Goal: Book appointment/travel/reservation

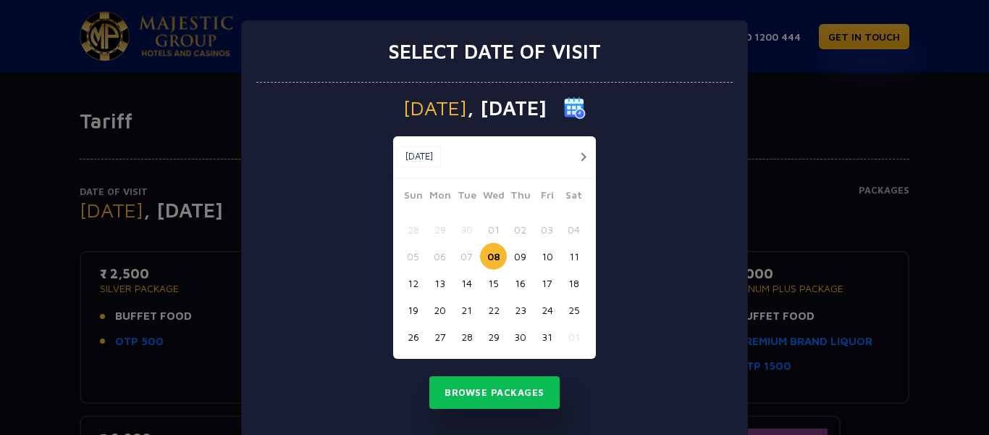
click at [427, 338] on button "27" at bounding box center [440, 336] width 27 height 27
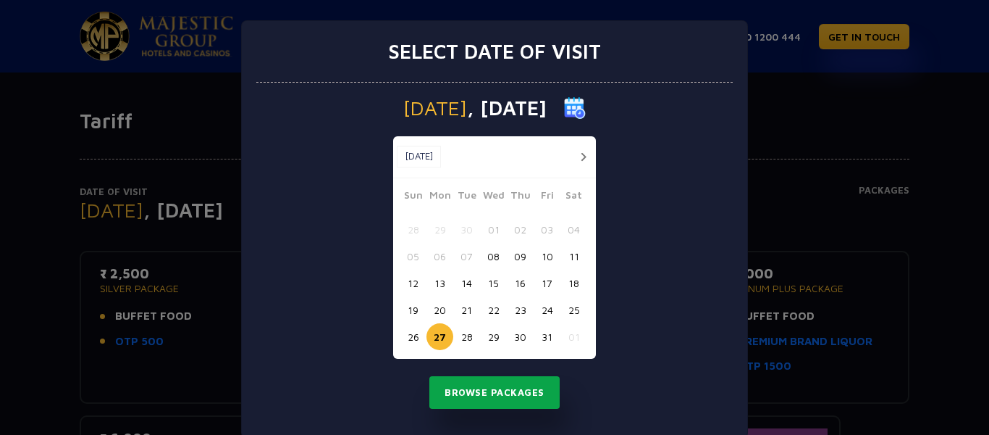
click at [503, 392] on button "Browse Packages" at bounding box center [495, 392] width 130 height 33
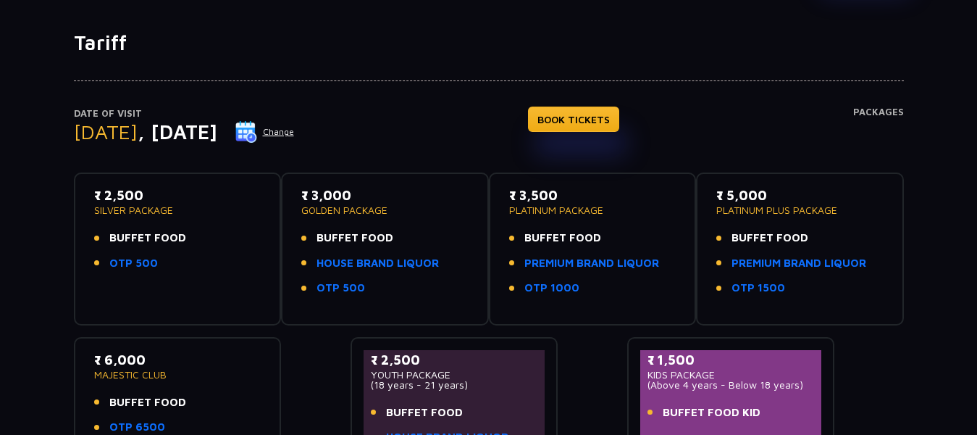
scroll to position [75, 0]
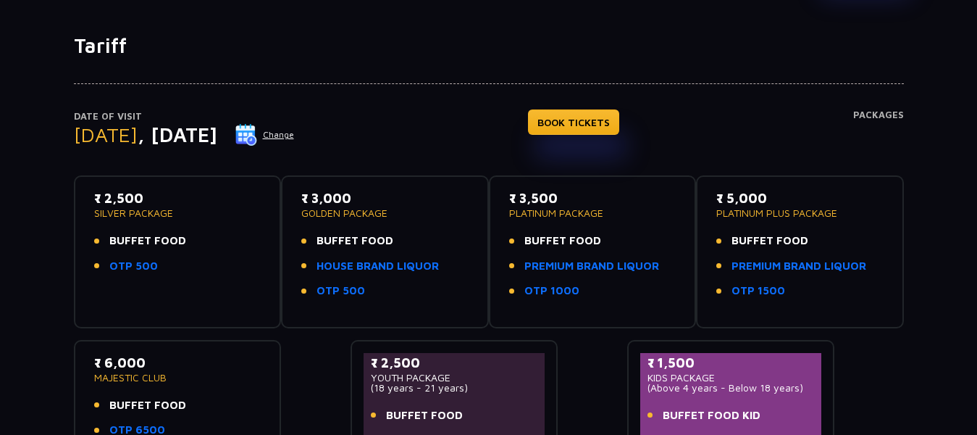
click at [295, 136] on button "Change" at bounding box center [265, 134] width 60 height 23
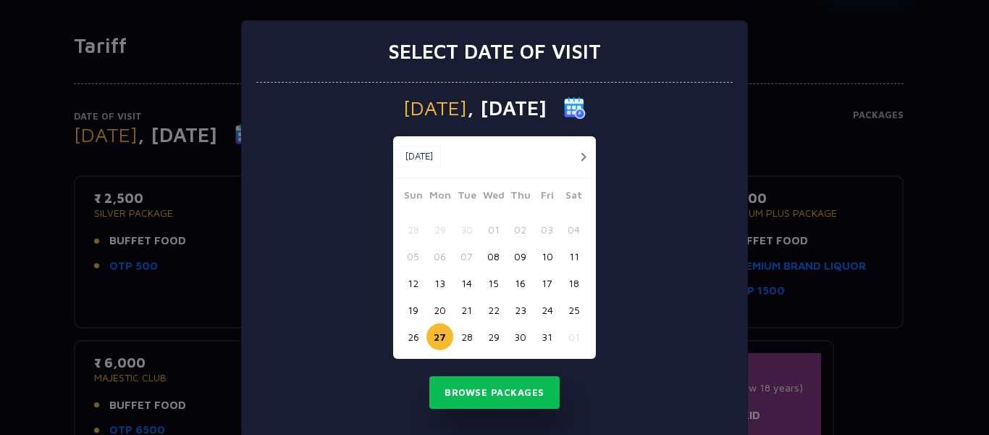
click at [401, 333] on button "26" at bounding box center [413, 336] width 27 height 27
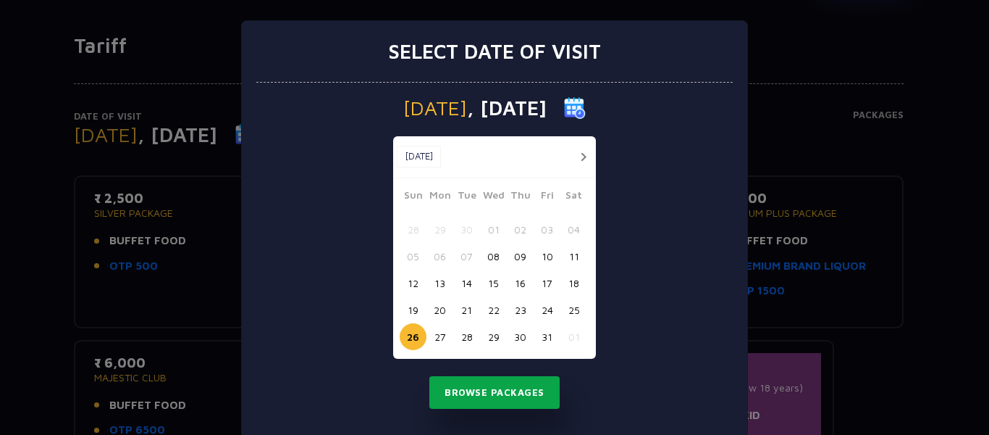
click at [510, 389] on button "Browse Packages" at bounding box center [495, 392] width 130 height 33
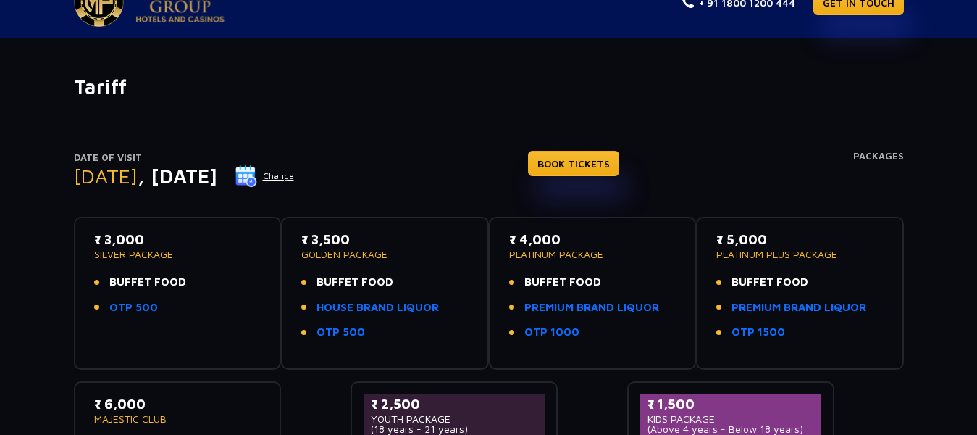
scroll to position [0, 0]
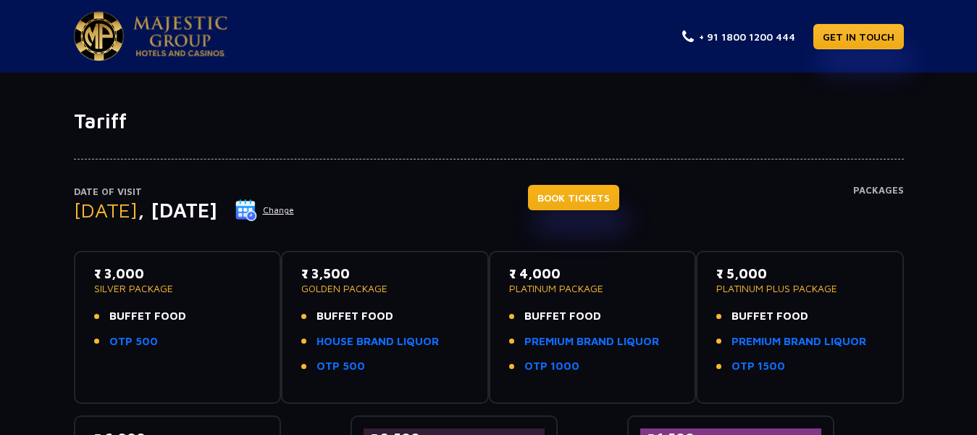
click at [602, 205] on link "BOOK TICKETS" at bounding box center [573, 197] width 91 height 25
click at [295, 201] on button "Change" at bounding box center [265, 209] width 60 height 23
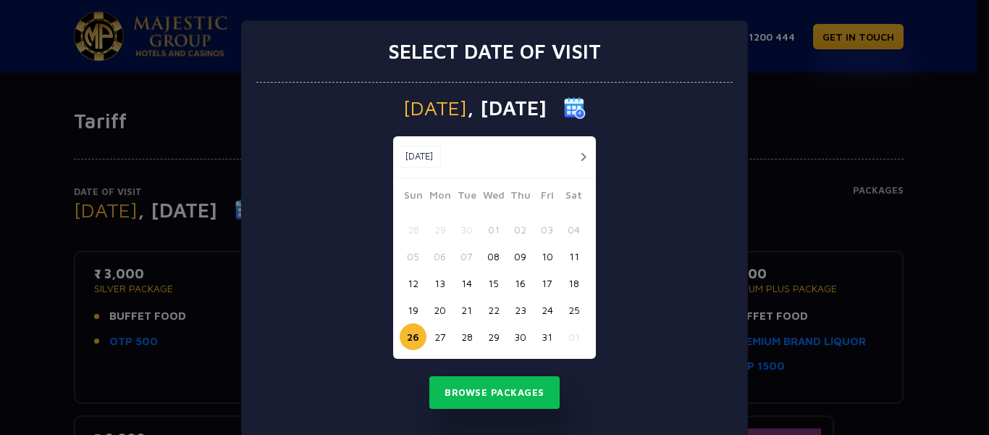
click at [470, 287] on button "14" at bounding box center [466, 282] width 27 height 27
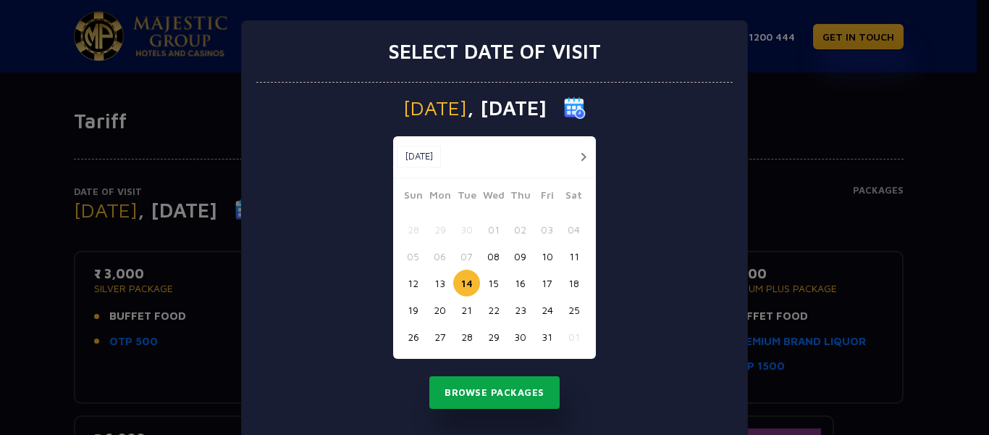
click at [489, 391] on button "Browse Packages" at bounding box center [495, 392] width 130 height 33
